Goal: Communication & Community: Connect with others

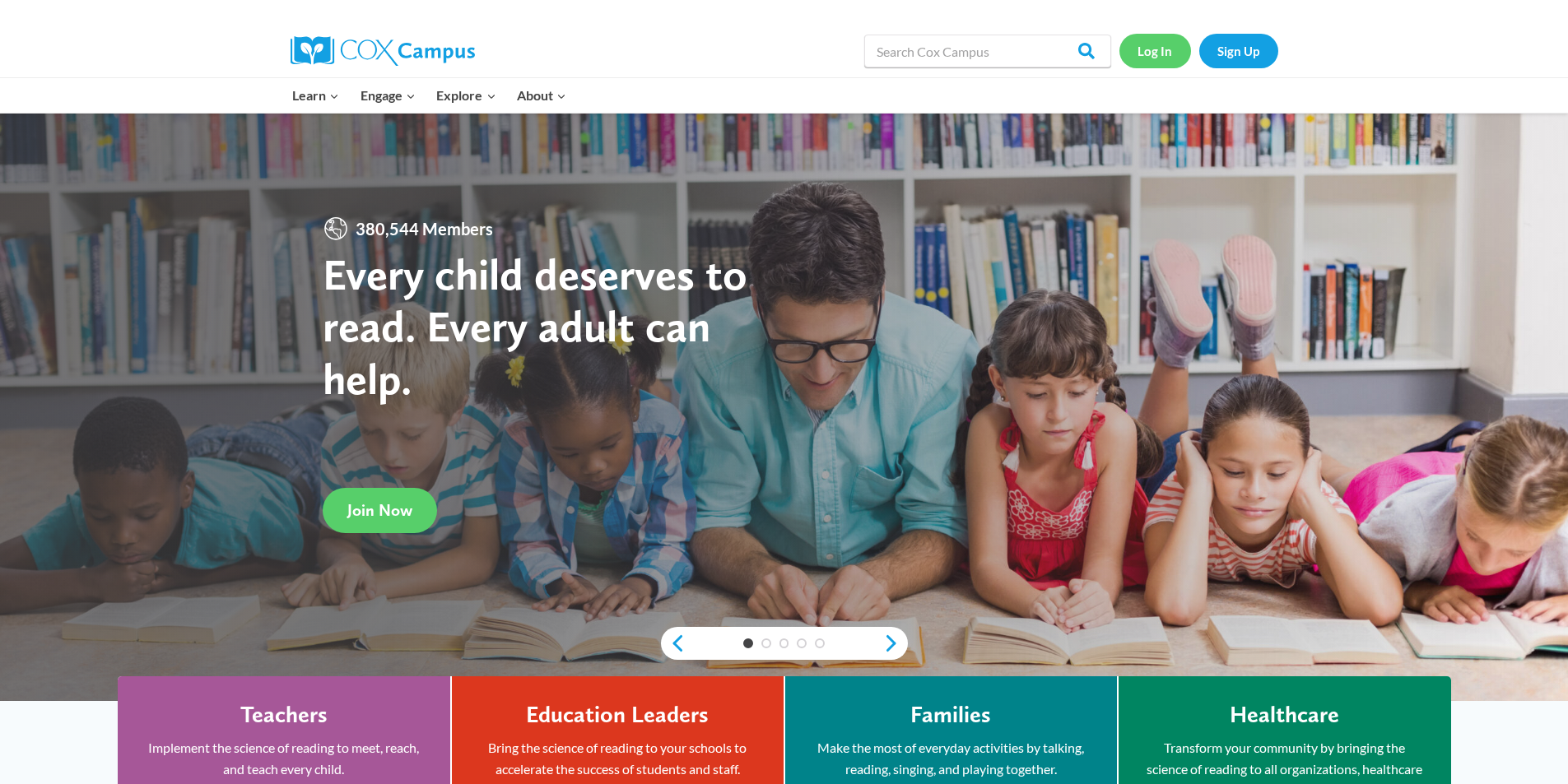
click at [1156, 47] on link "Log In" at bounding box center [1154, 50] width 72 height 34
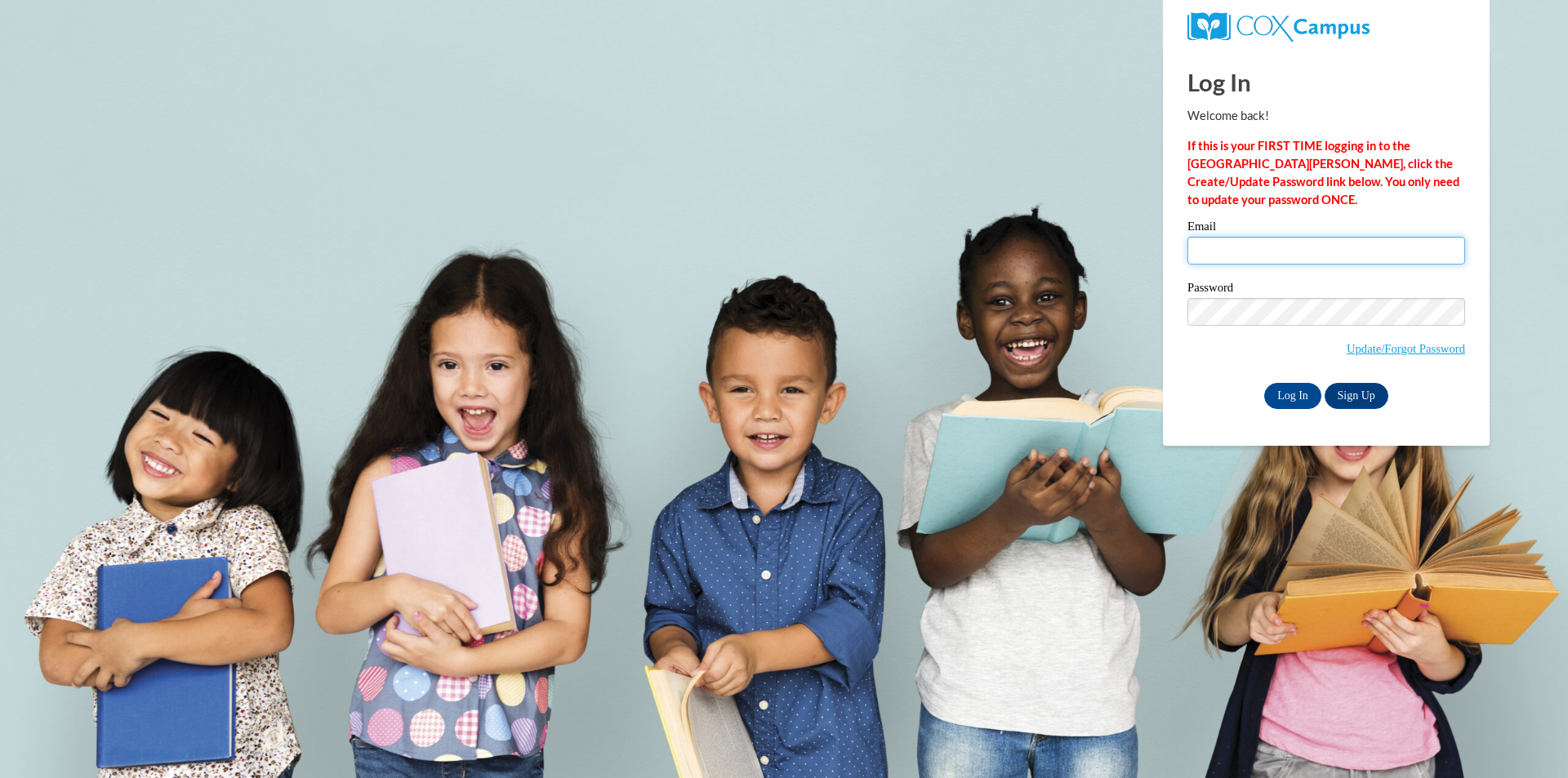
click at [1205, 250] on input "Email" at bounding box center [1326, 251] width 277 height 27
type input "jcronin@valdosta.edu"
click at [1292, 411] on div "Log In Welcome back! If this is your FIRST TIME logging in to the NEW Cox Campu…" at bounding box center [1326, 247] width 351 height 397
click at [1292, 398] on input "Log In" at bounding box center [1293, 396] width 57 height 26
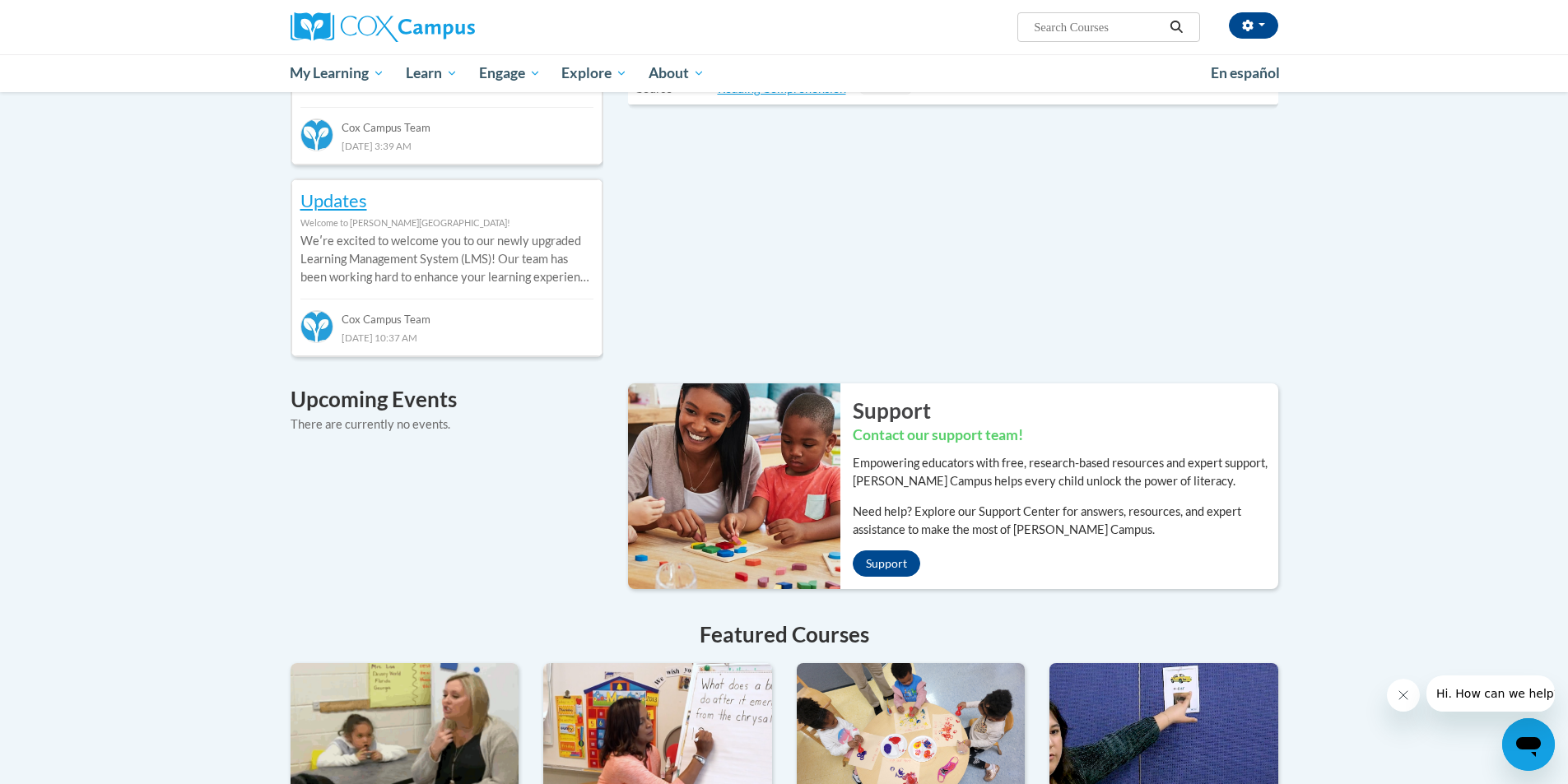
scroll to position [1152, 0]
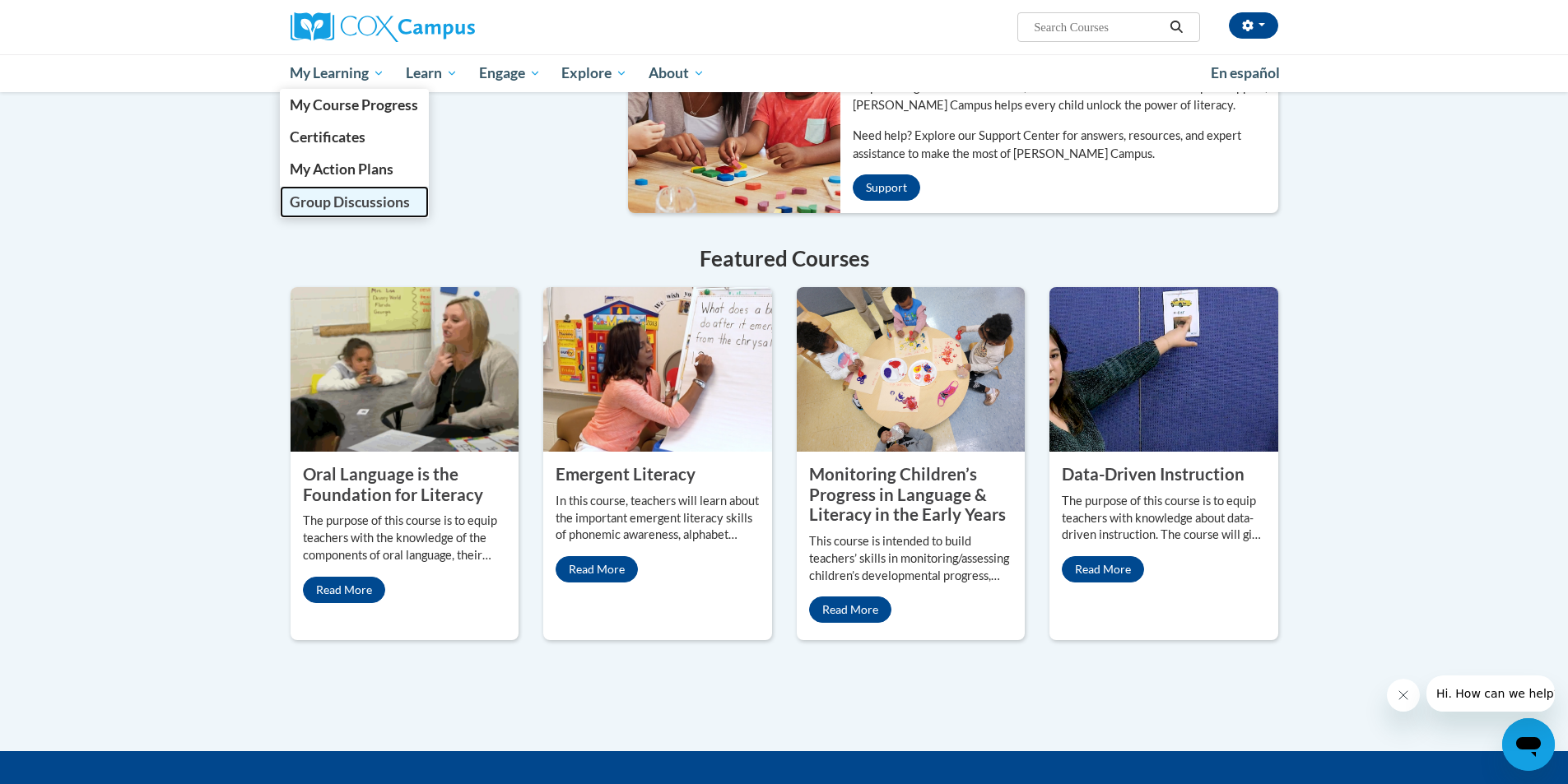
click at [395, 199] on span "Group Discussions" at bounding box center [350, 202] width 120 height 18
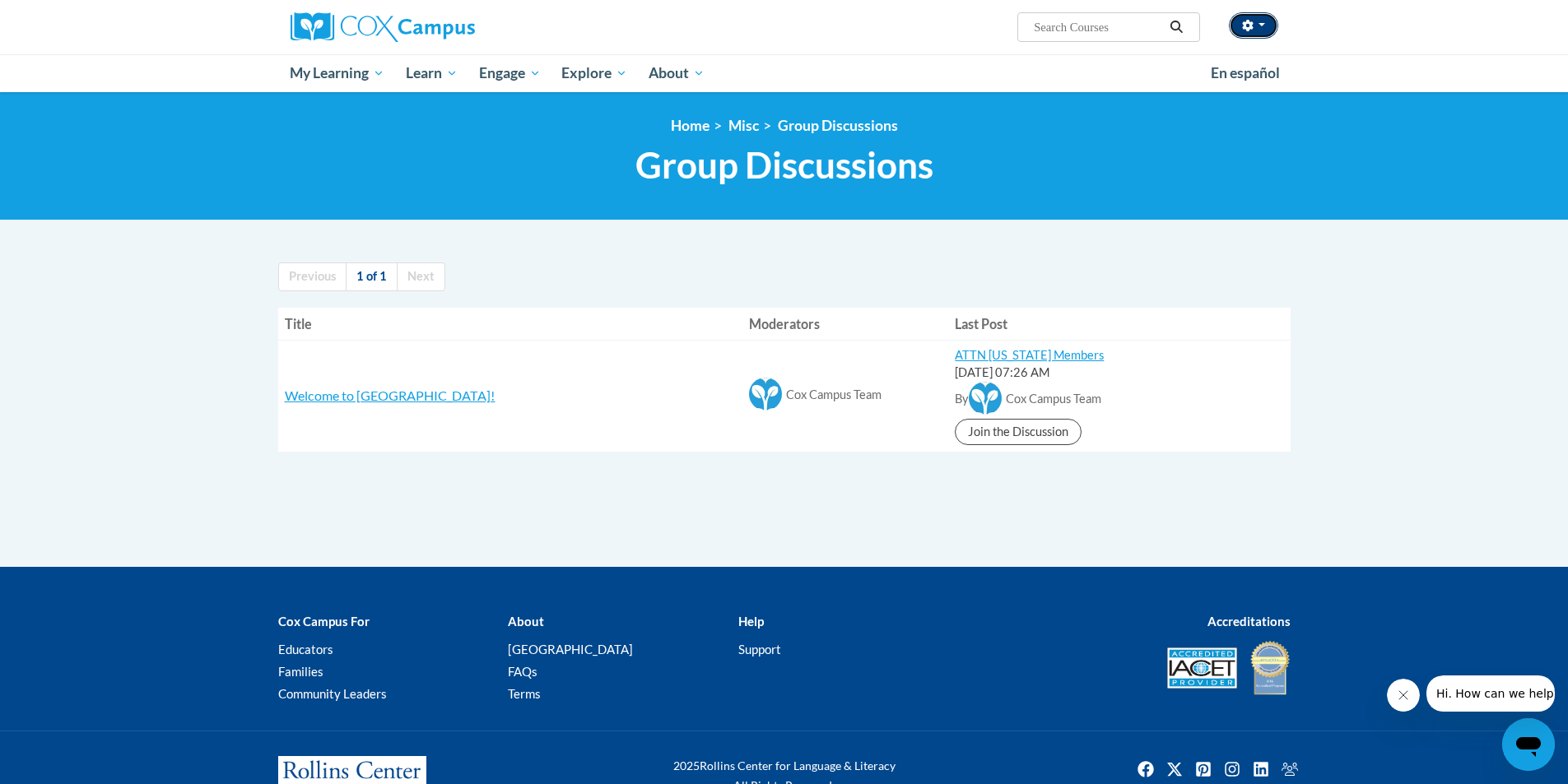
click at [1262, 27] on span "button" at bounding box center [1261, 24] width 7 height 3
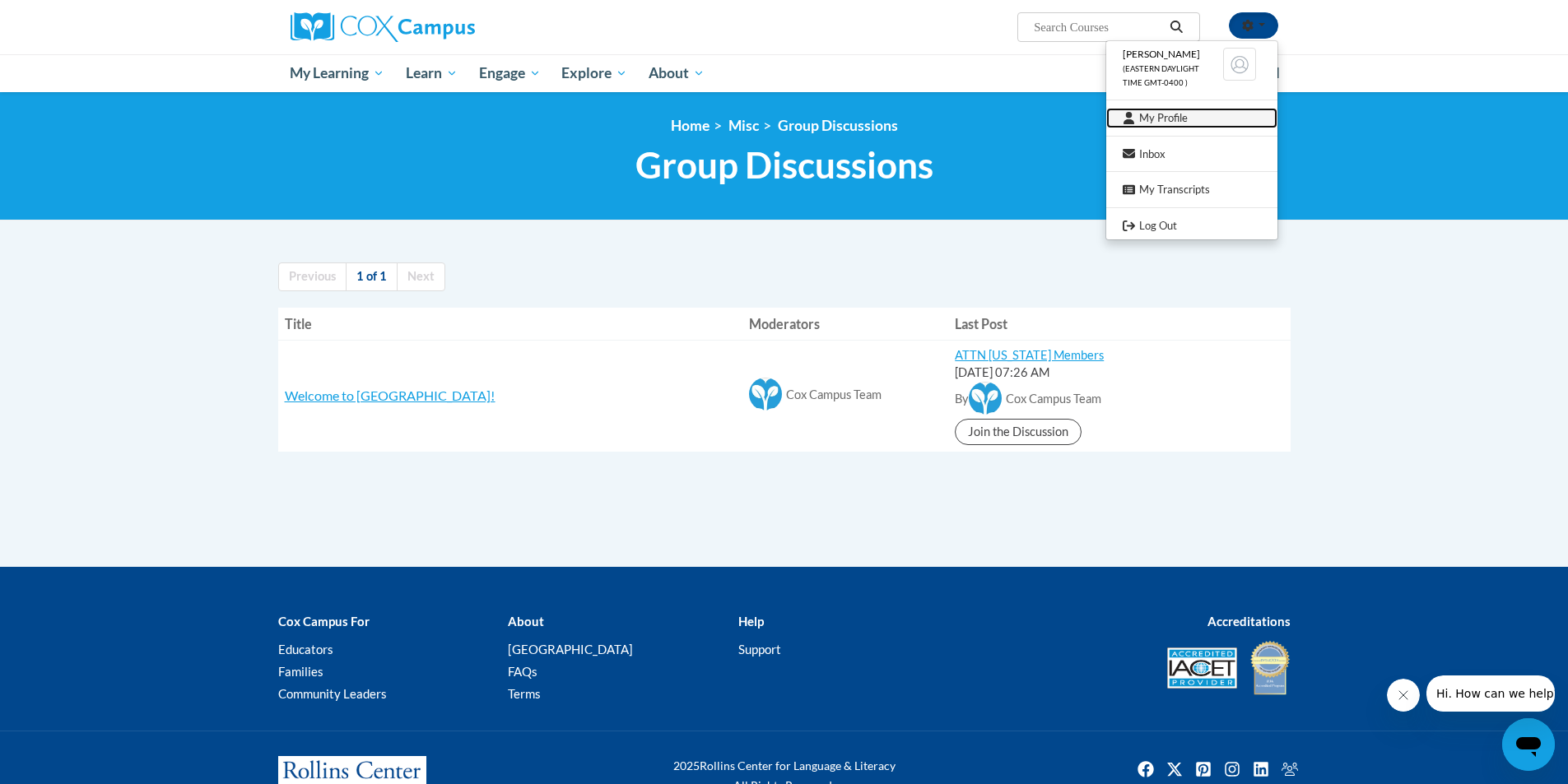
click at [1170, 117] on link "My Profile" at bounding box center [1191, 118] width 171 height 21
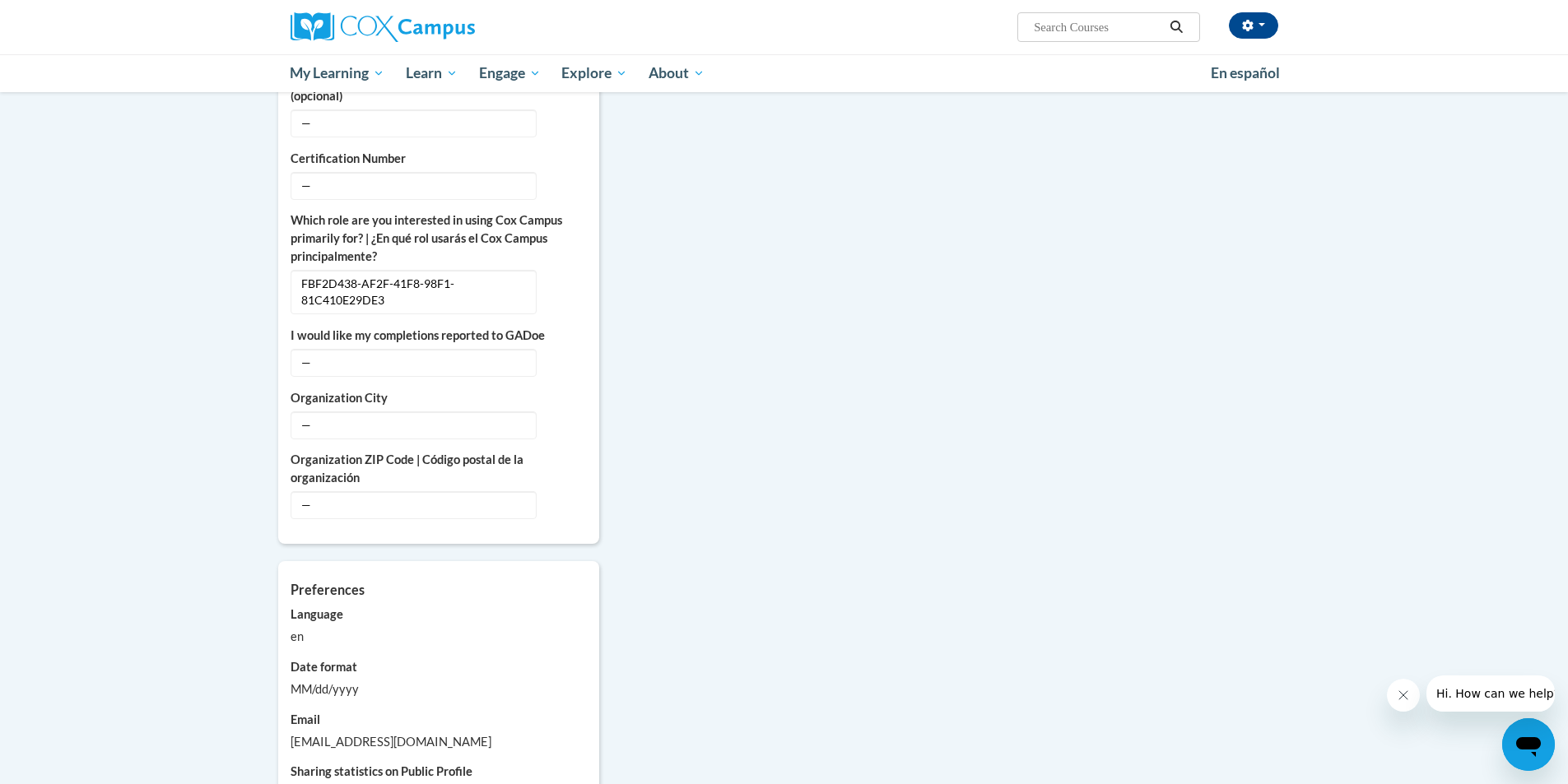
scroll to position [329, 0]
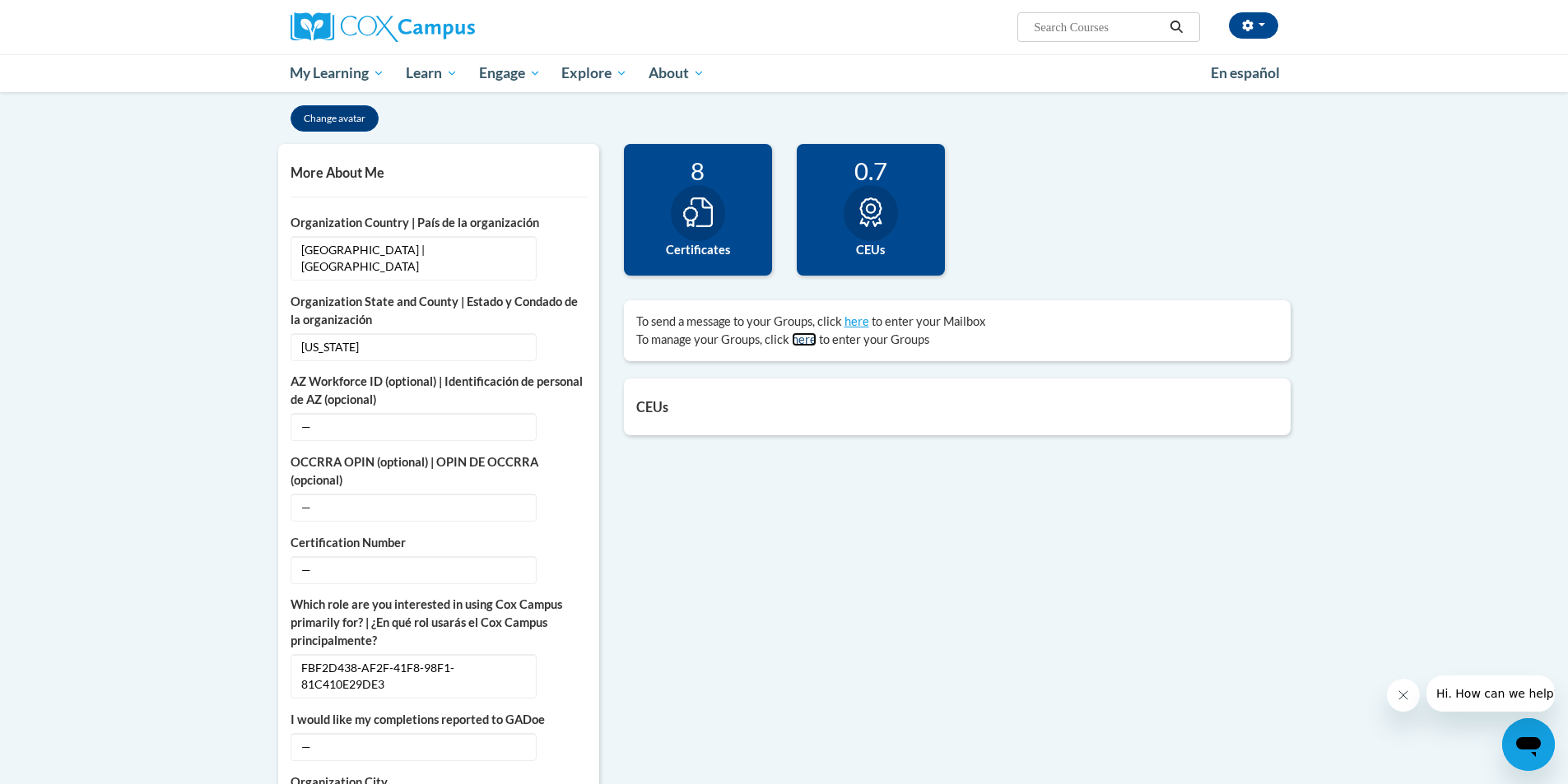
click at [800, 337] on link "here" at bounding box center [804, 340] width 25 height 14
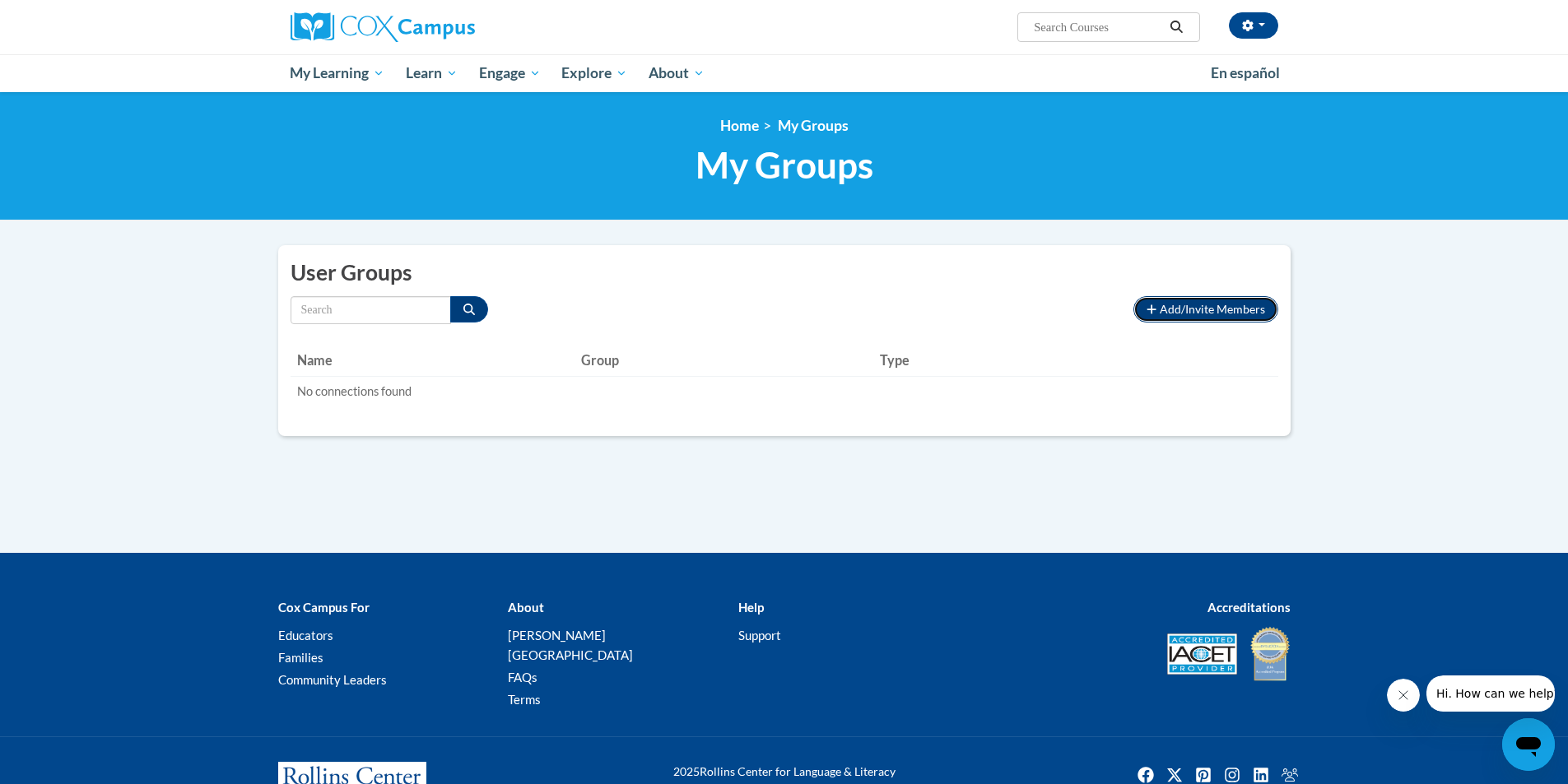
click at [1232, 314] on span "Add/Invite Members" at bounding box center [1212, 309] width 106 height 14
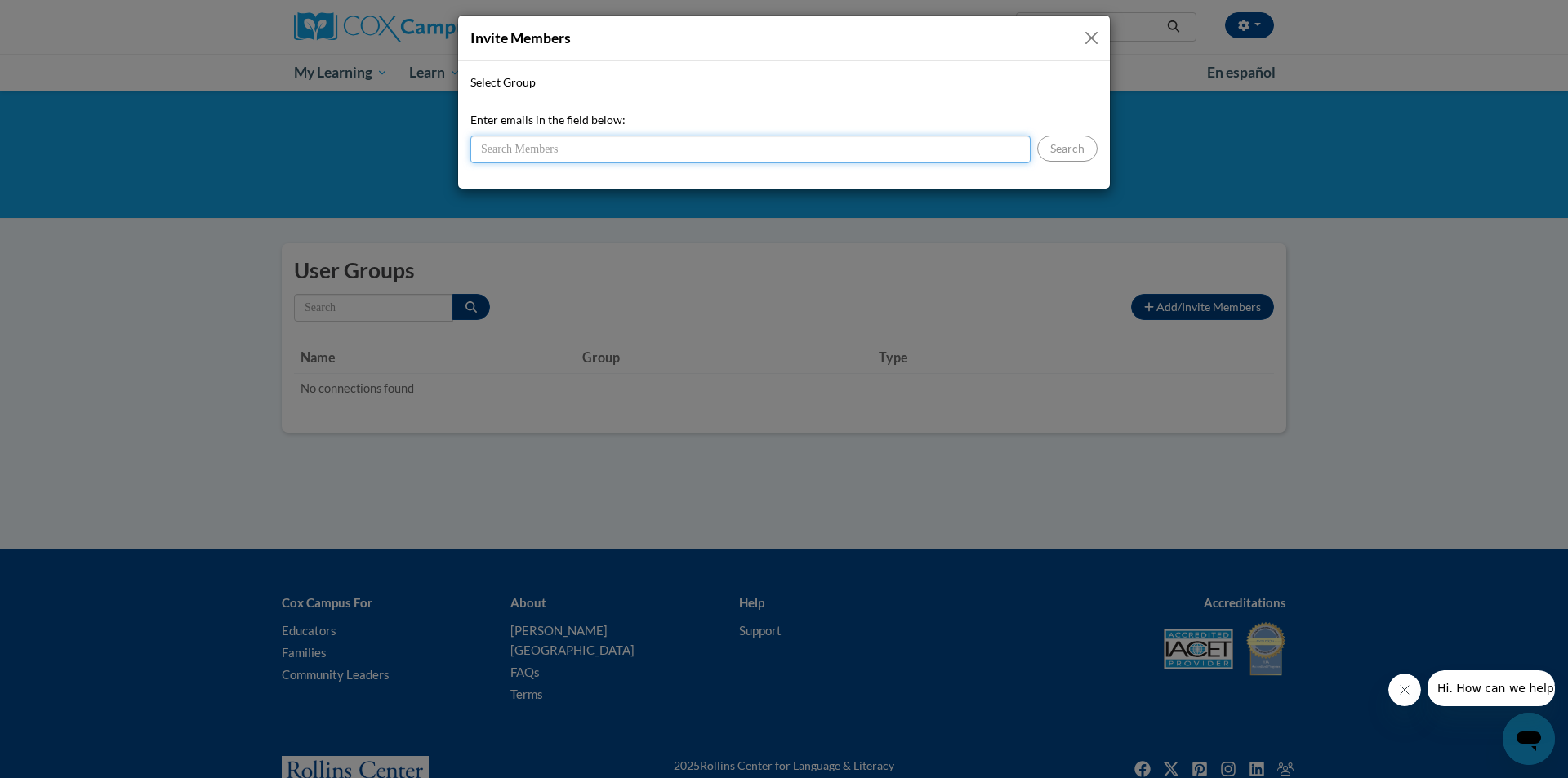
click at [654, 149] on input "Enter emails in the field below:" at bounding box center [751, 149] width 561 height 27
click at [756, 160] on input "Enter emails in the field below:" at bounding box center [751, 149] width 561 height 27
click at [741, 155] on input "Enter emails in the field below:" at bounding box center [751, 149] width 561 height 27
drag, startPoint x: 521, startPoint y: 148, endPoint x: 464, endPoint y: 142, distance: 57.3
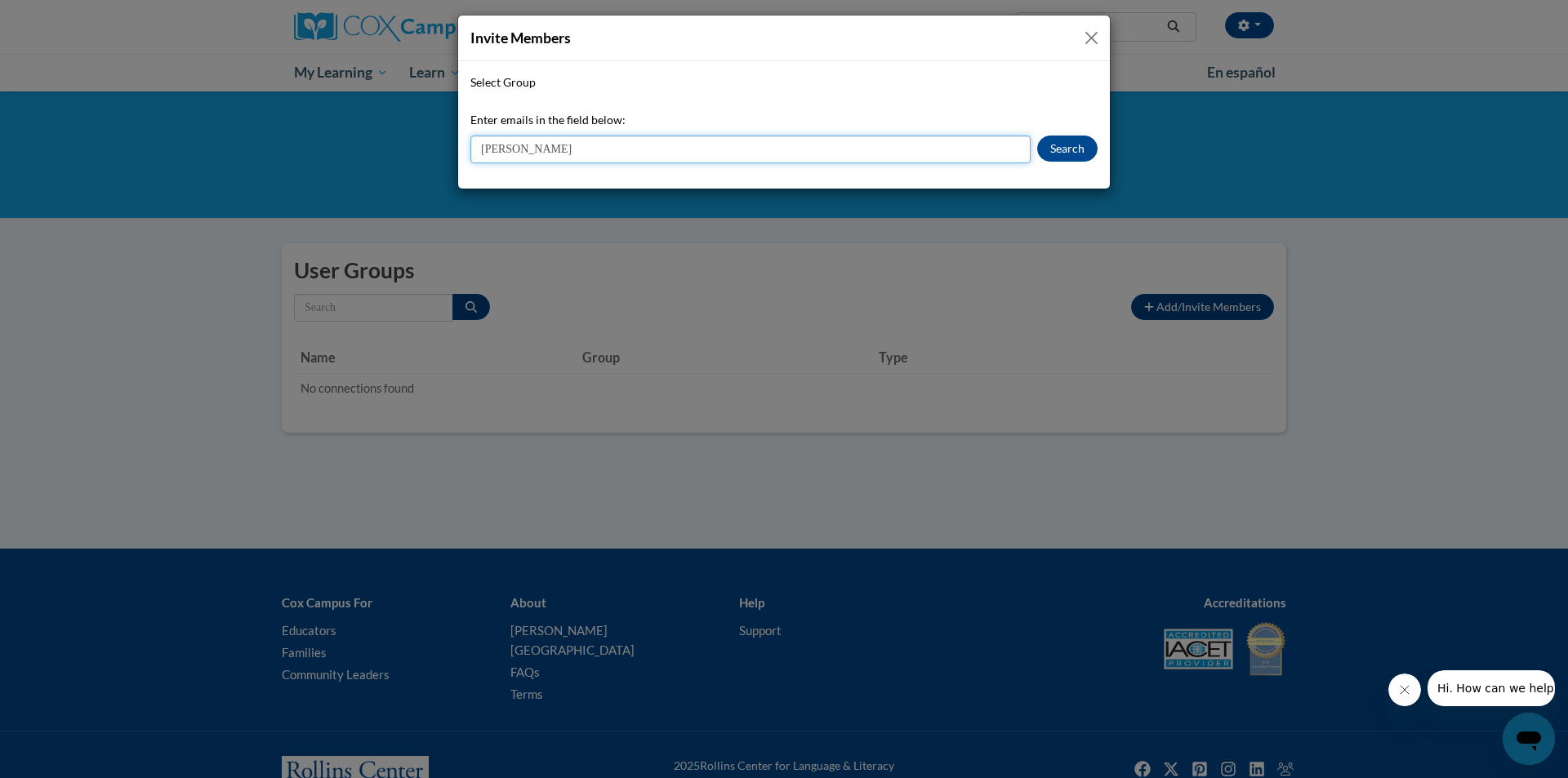
click at [464, 142] on div "Select Group Enter emails in the field below: [PERSON_NAME] Search" at bounding box center [784, 125] width 652 height 127
paste input "[EMAIL_ADDRESS][DOMAIN_NAME]"
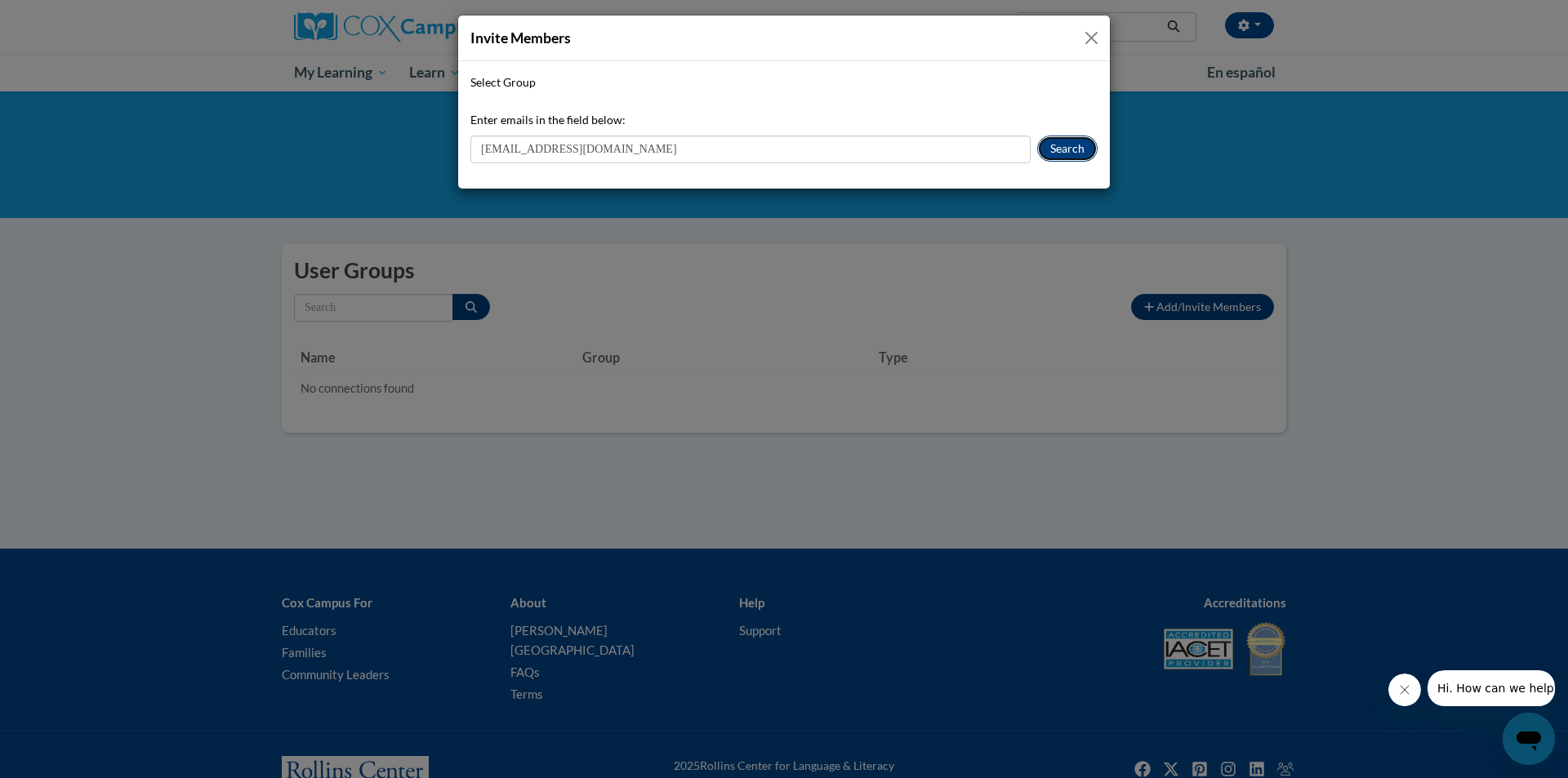
click at [1056, 153] on button "Search" at bounding box center [1067, 148] width 61 height 26
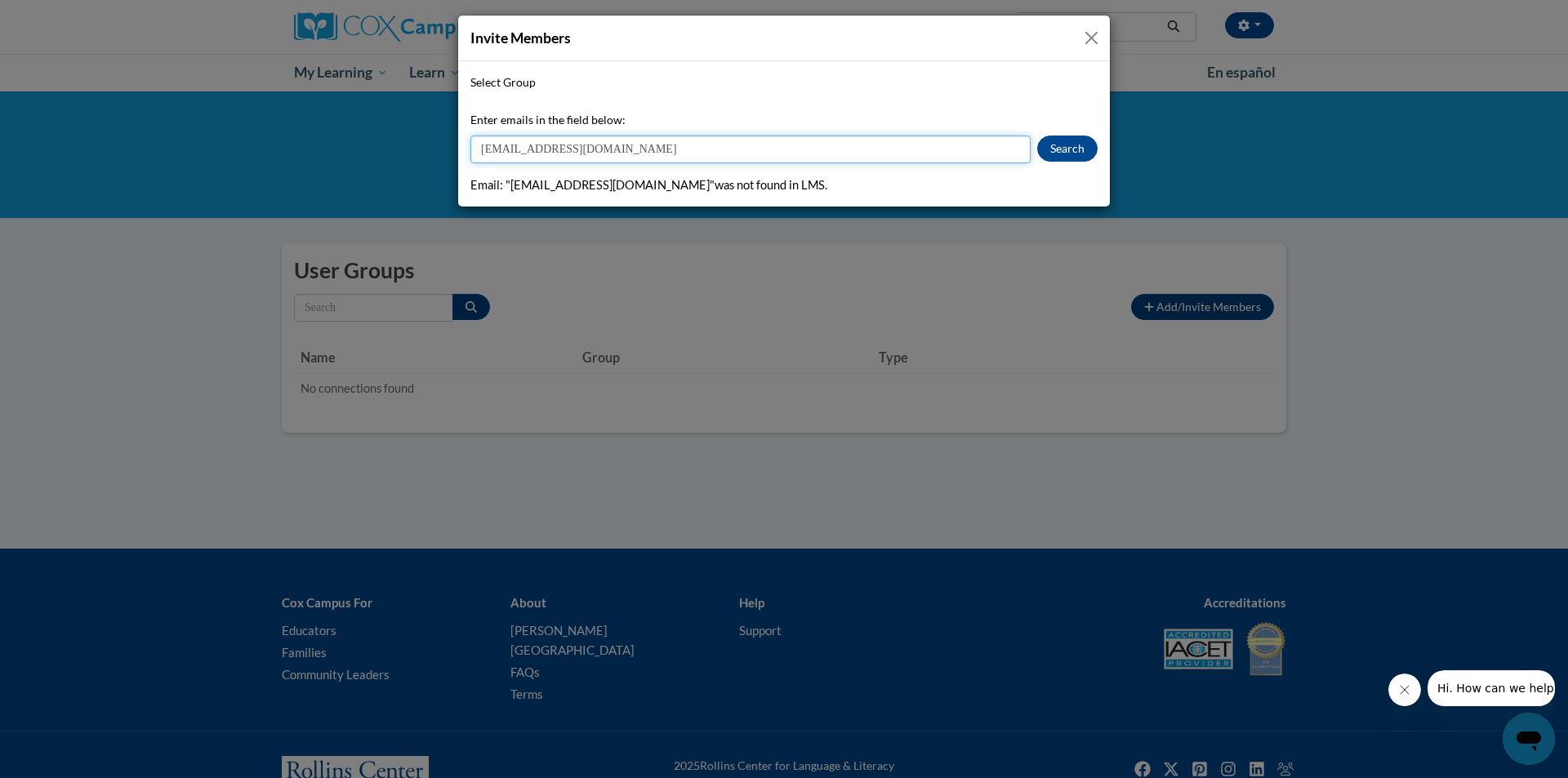
click at [663, 159] on input "[EMAIL_ADDRESS][DOMAIN_NAME]" at bounding box center [751, 149] width 561 height 27
drag, startPoint x: 612, startPoint y: 151, endPoint x: 437, endPoint y: 147, distance: 175.0
click at [437, 147] on div "Invite Members Select Group Enter emails in the field below: [EMAIL_ADDRESS][DO…" at bounding box center [784, 389] width 1568 height 778
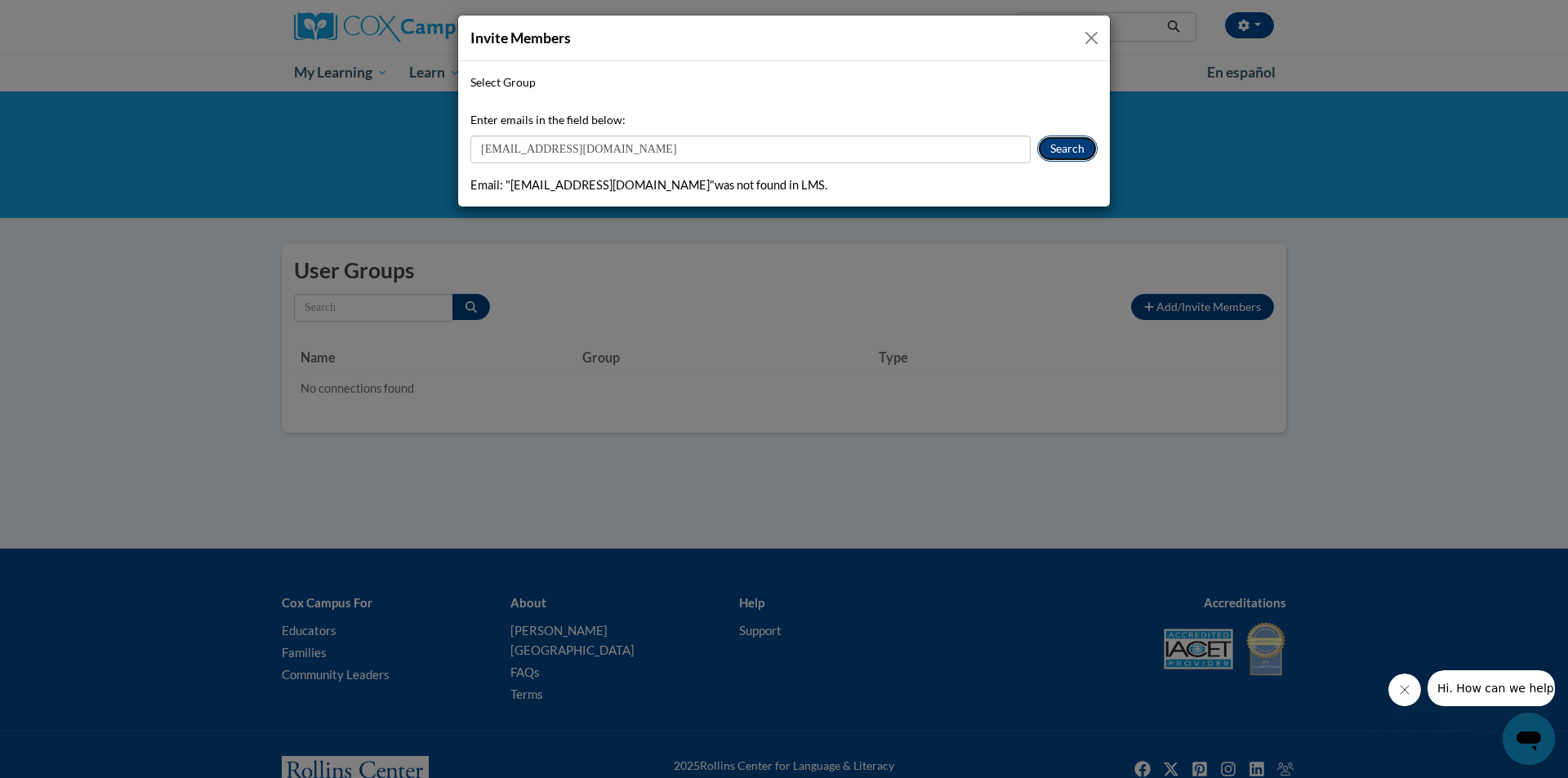
click at [1058, 150] on button "Search" at bounding box center [1067, 148] width 61 height 26
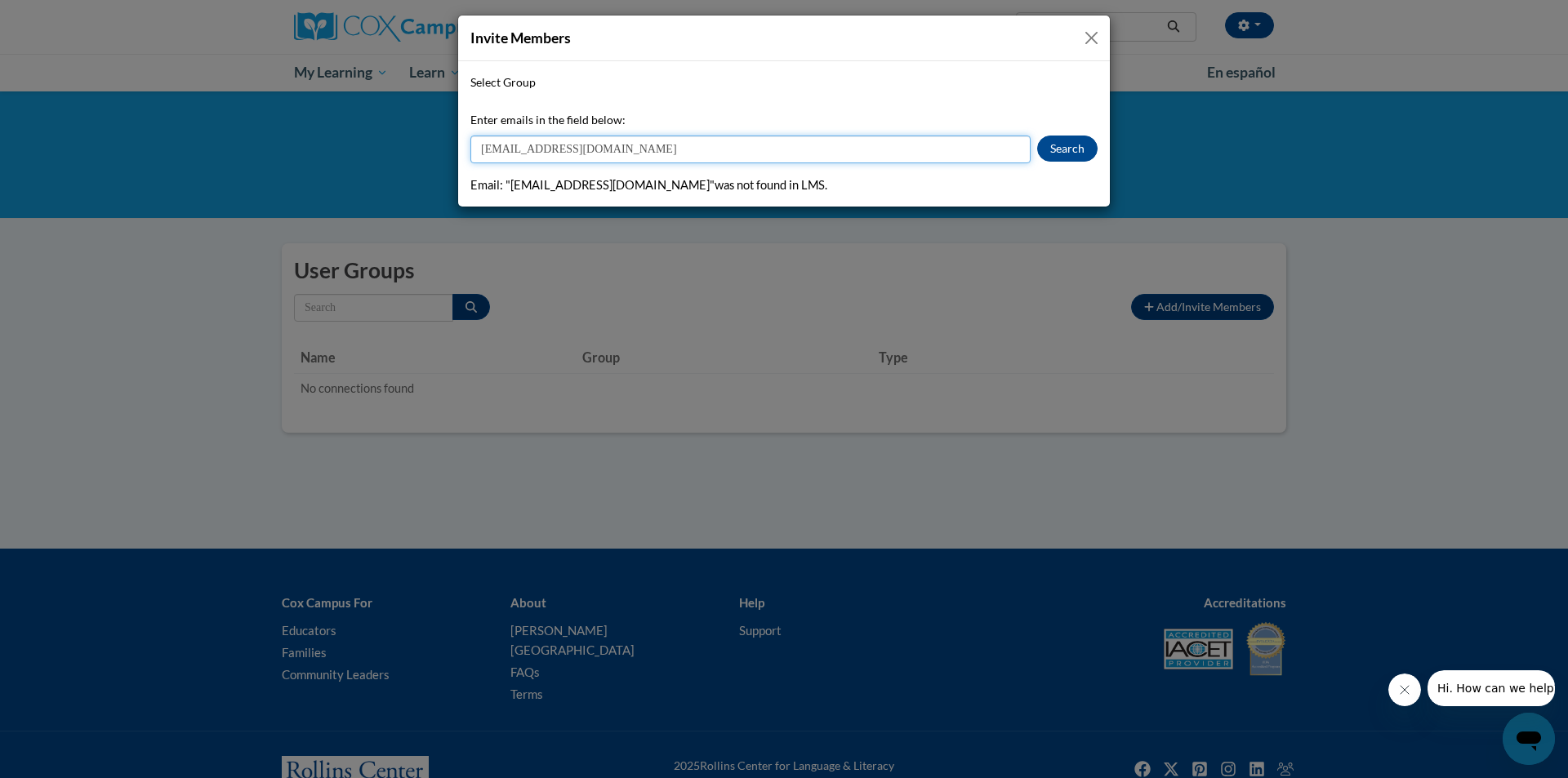
click at [619, 150] on input "[EMAIL_ADDRESS][DOMAIN_NAME]" at bounding box center [751, 149] width 561 height 27
drag, startPoint x: 627, startPoint y: 154, endPoint x: 411, endPoint y: 154, distance: 216.0
click at [411, 154] on div "Invite Members Select Group Enter emails in the field below: [EMAIL_ADDRESS][DO…" at bounding box center [784, 389] width 1568 height 778
click at [652, 151] on input "[EMAIL_ADDRESS][DOMAIN_NAME]" at bounding box center [751, 149] width 561 height 27
type input "j"
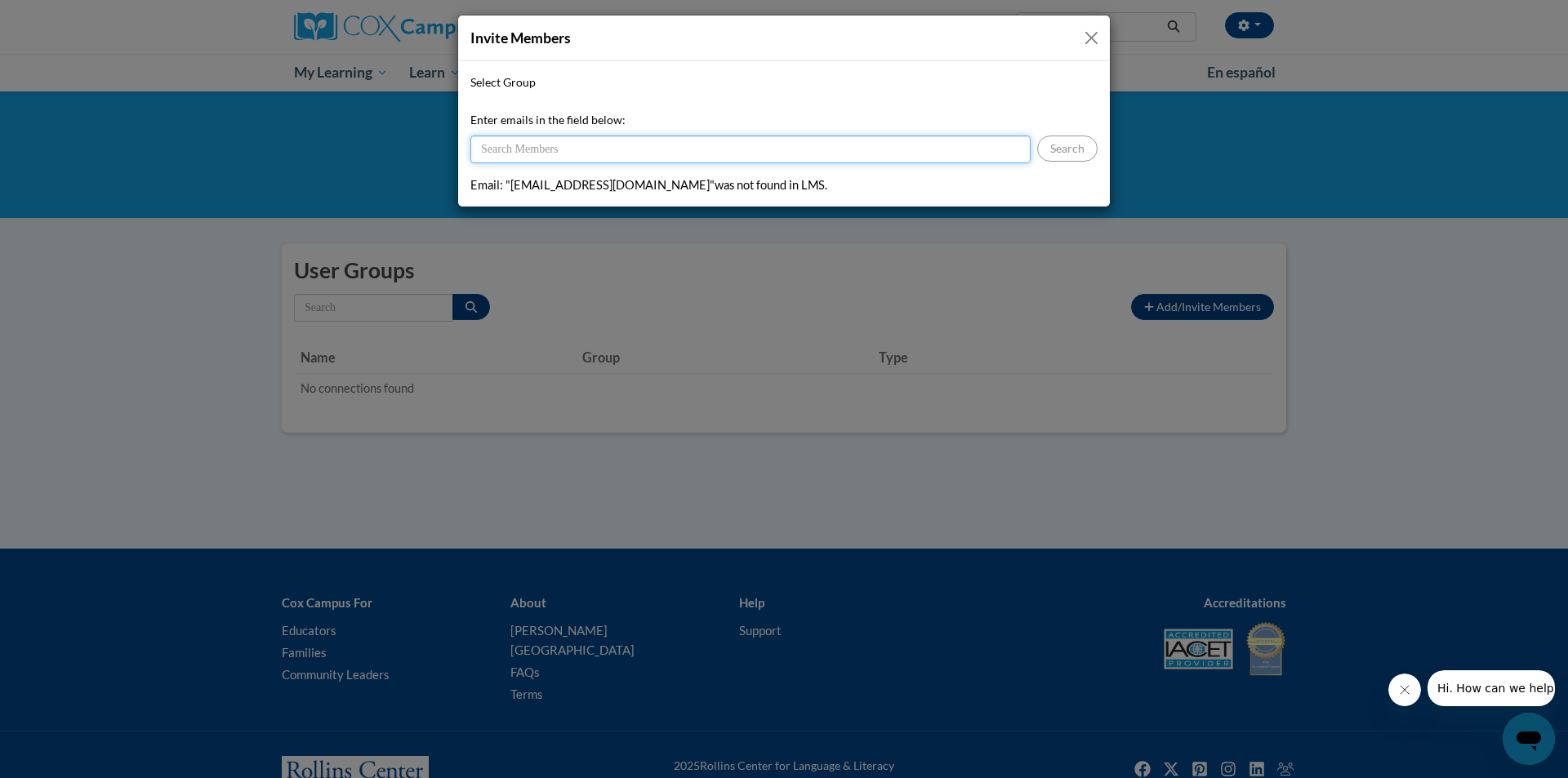
paste input "[EMAIL_ADDRESS][DOMAIN_NAME]"
type input "[EMAIL_ADDRESS][DOMAIN_NAME]"
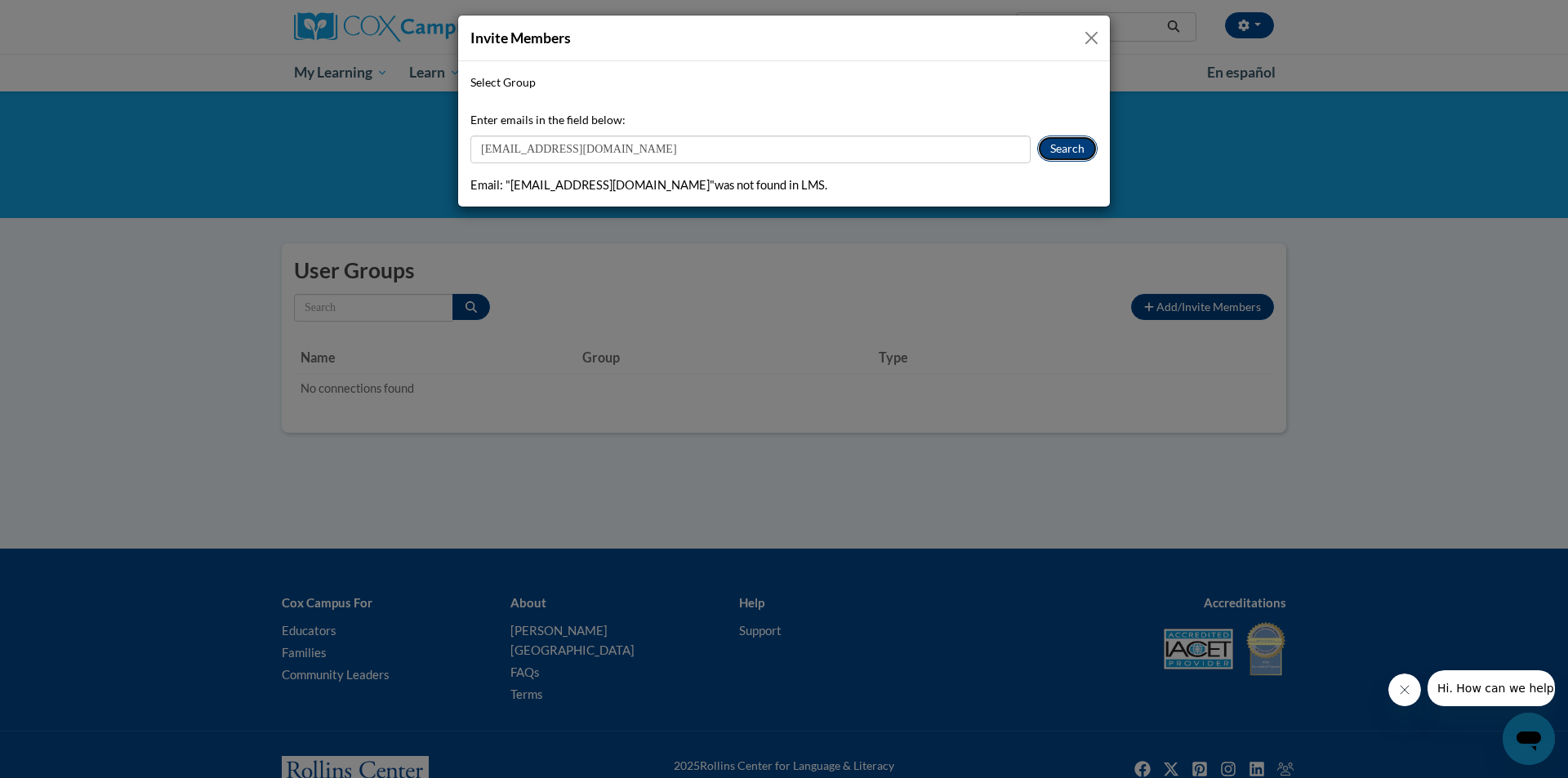
click at [1050, 150] on button "Search" at bounding box center [1067, 148] width 61 height 26
click at [1089, 41] on button "Close" at bounding box center [1091, 37] width 21 height 21
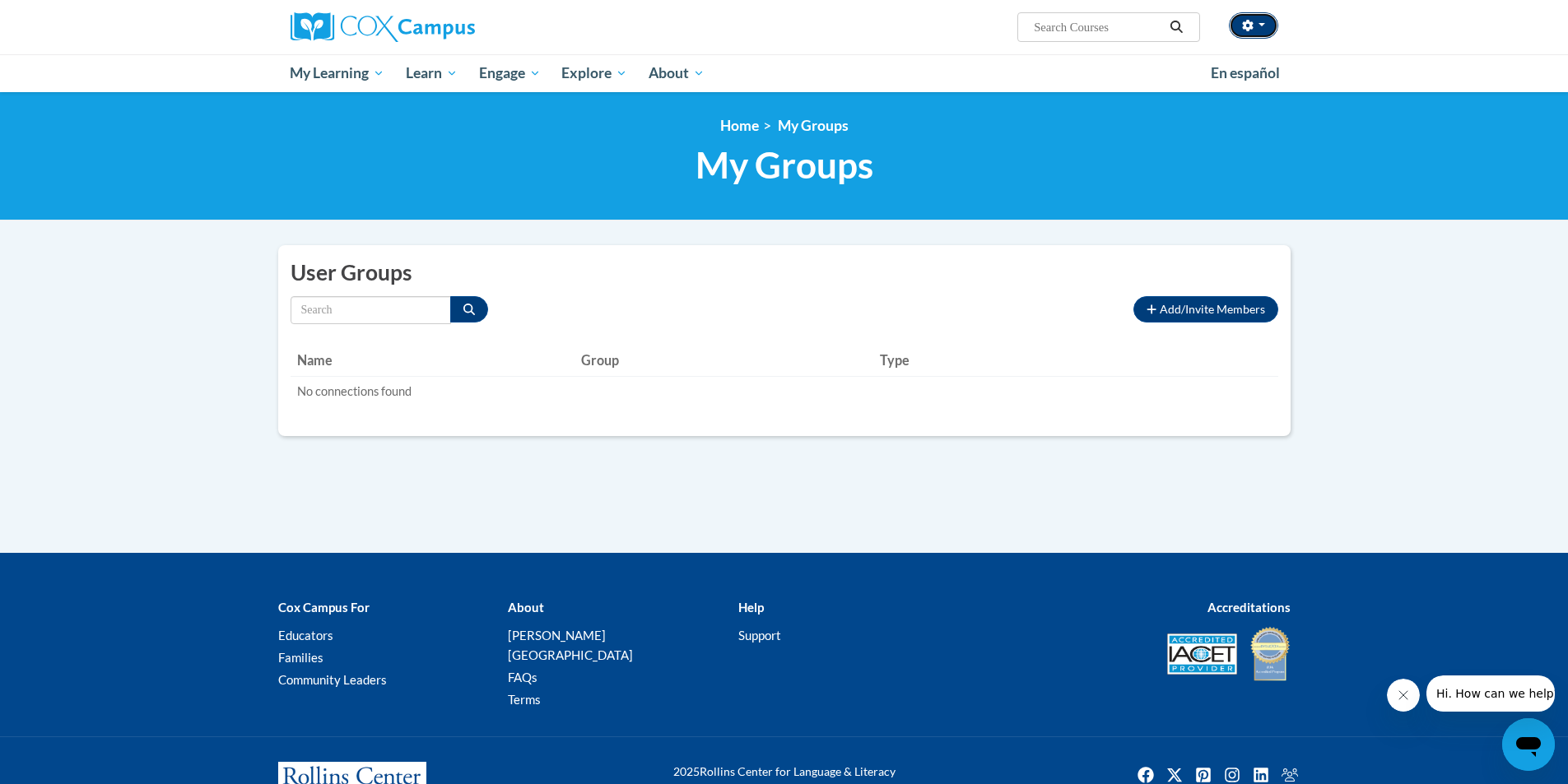
click at [1263, 32] on button "button" at bounding box center [1253, 26] width 49 height 27
